Goal: Check status: Check status

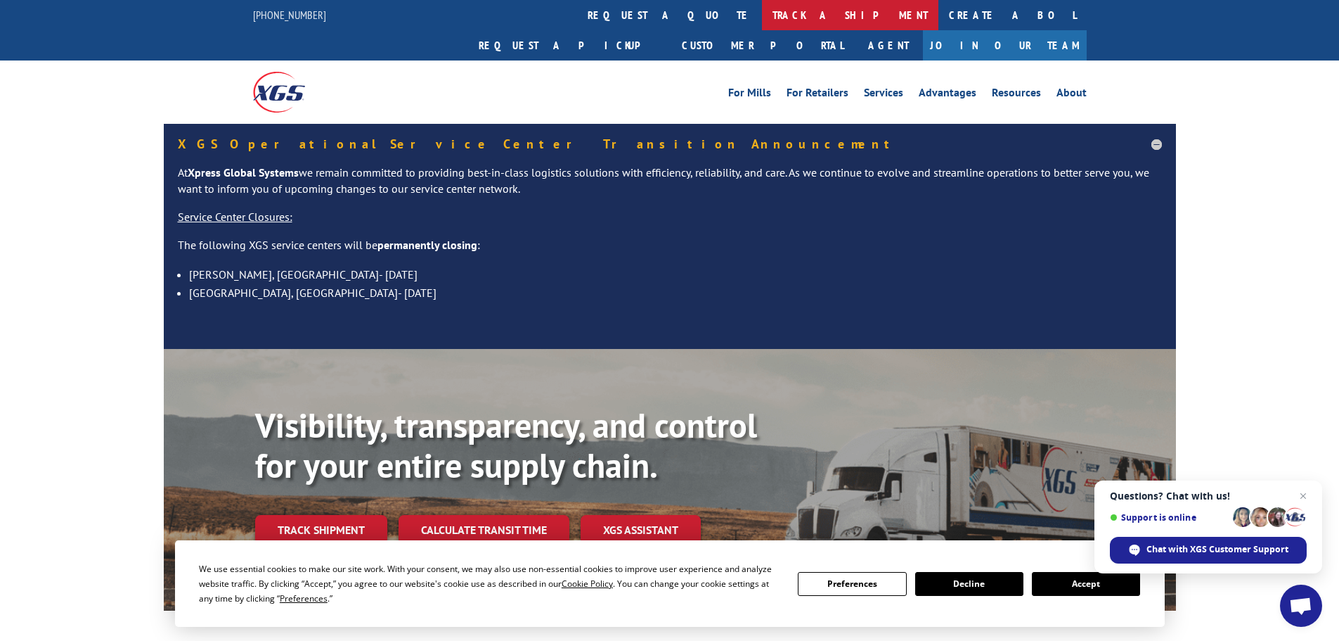
click at [762, 23] on link "track a shipment" at bounding box center [850, 15] width 176 height 30
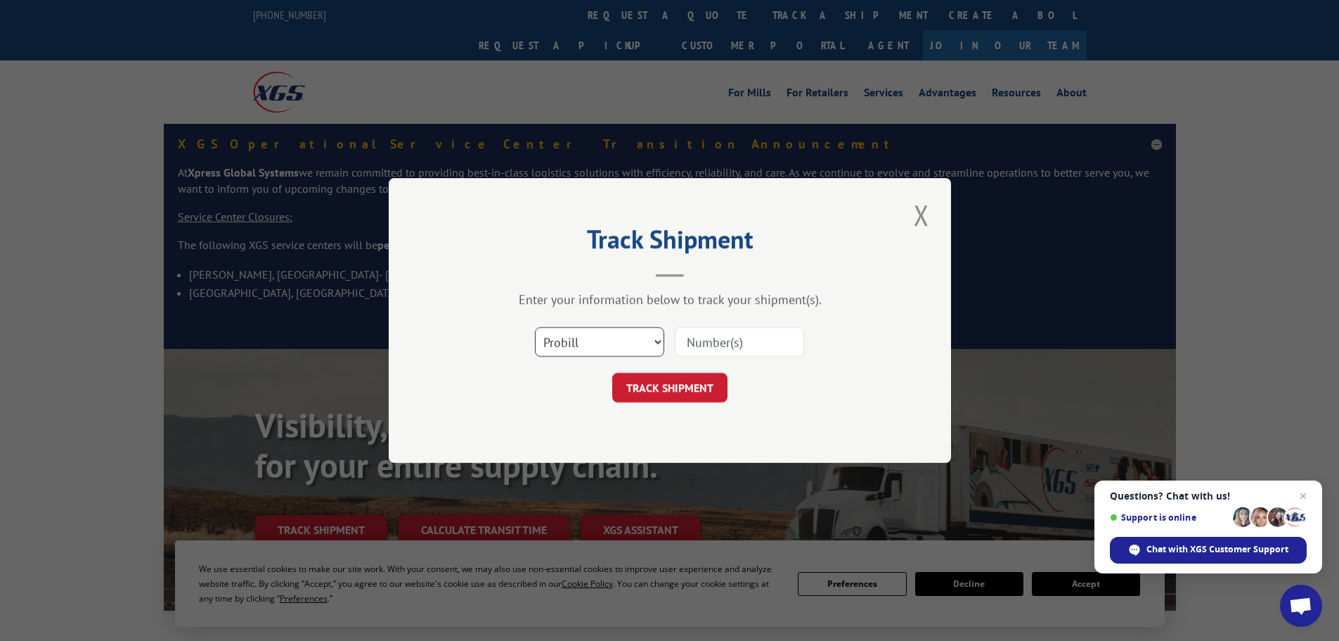
click at [634, 354] on select "Select category... Probill BOL PO" at bounding box center [599, 342] width 129 height 30
select select "po"
click at [535, 327] on select "Select category... Probill BOL PO" at bounding box center [599, 342] width 129 height 30
paste input "17455381"
type input "17455381"
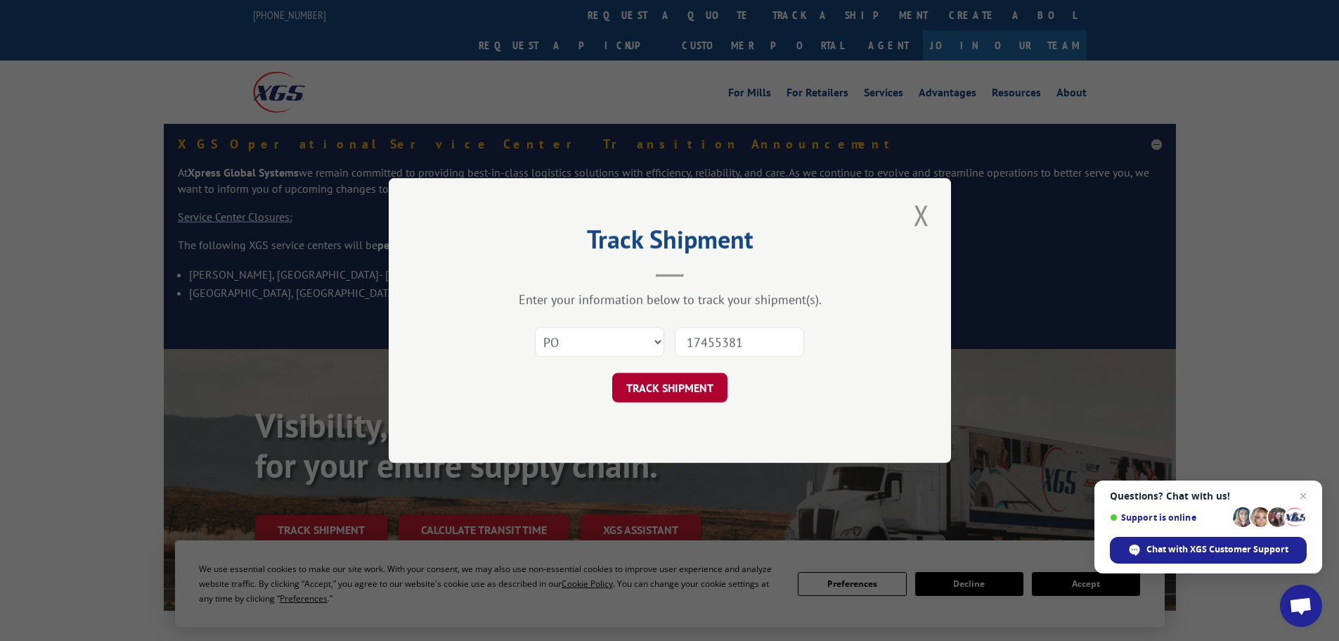
click at [690, 388] on button "TRACK SHIPMENT" at bounding box center [669, 388] width 115 height 30
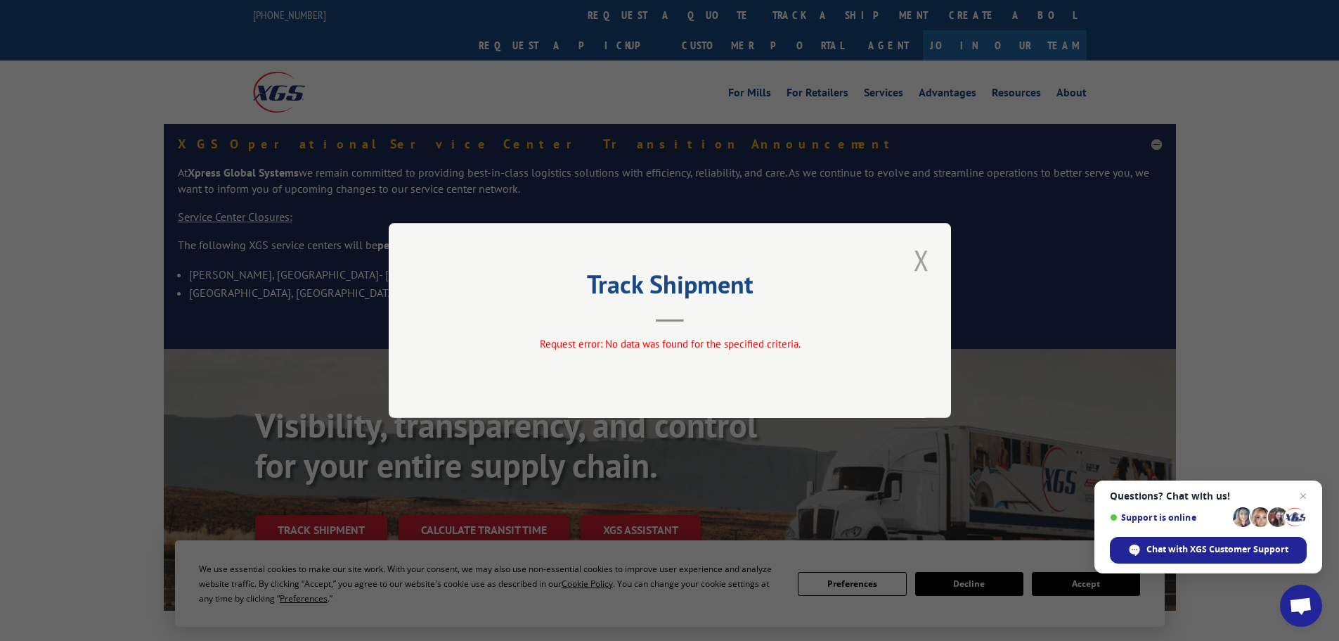
click at [922, 256] on button "Close modal" at bounding box center [922, 259] width 24 height 39
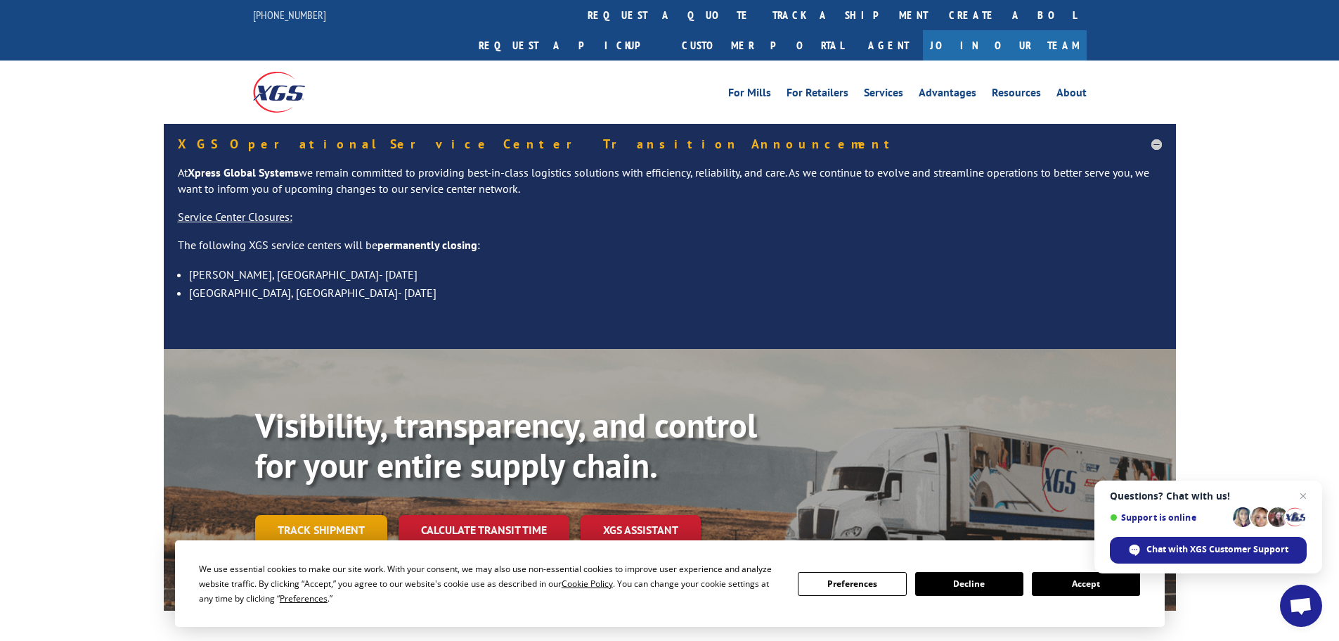
click at [309, 515] on link "Track shipment" at bounding box center [321, 530] width 132 height 30
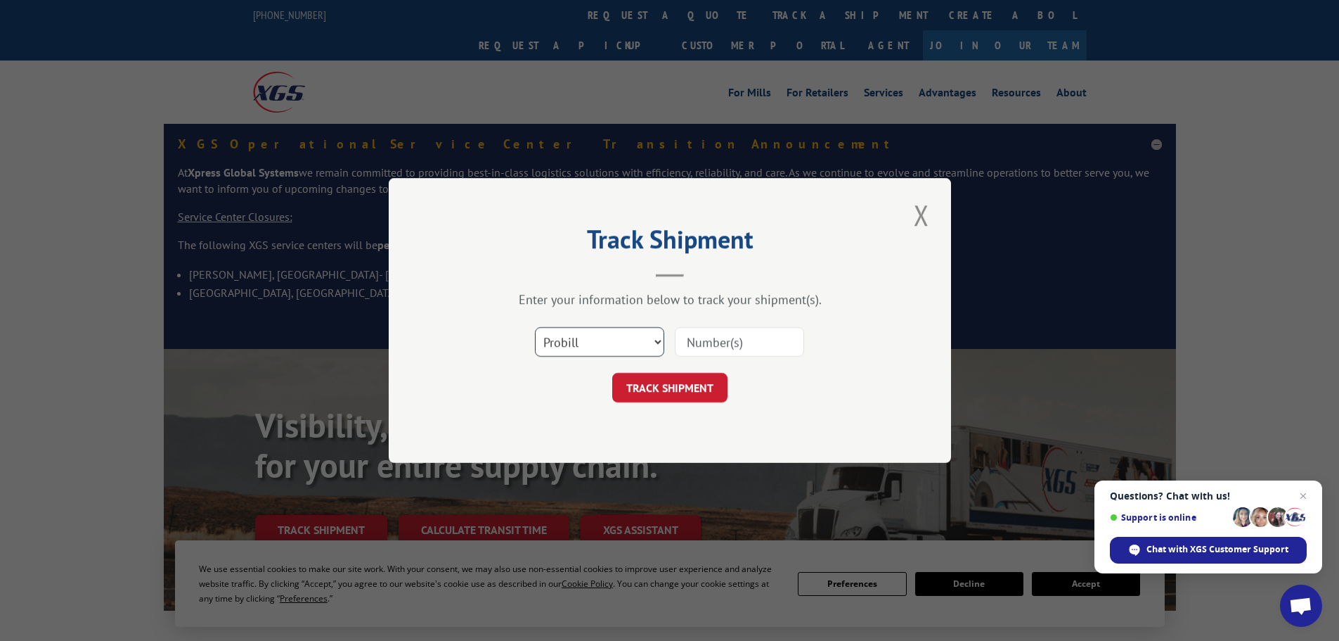
click at [579, 340] on select "Select category... Probill BOL PO" at bounding box center [599, 342] width 129 height 30
select select "po"
click at [535, 327] on select "Select category... Probill BOL PO" at bounding box center [599, 342] width 129 height 30
paste input "17534482"
type input "17534482"
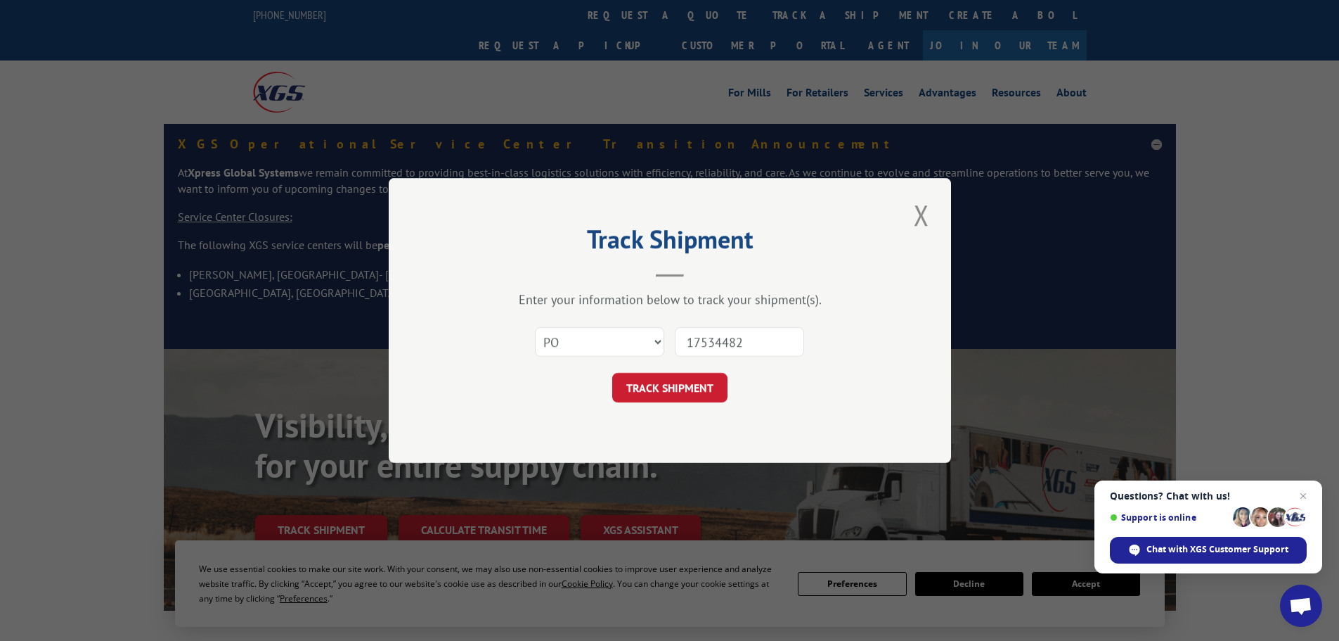
click at [671, 409] on div "Track Shipment Enter your information below to track your shipment(s). Select c…" at bounding box center [670, 320] width 563 height 285
click at [663, 375] on button "TRACK SHIPMENT" at bounding box center [669, 388] width 115 height 30
